Goal: Task Accomplishment & Management: Complete application form

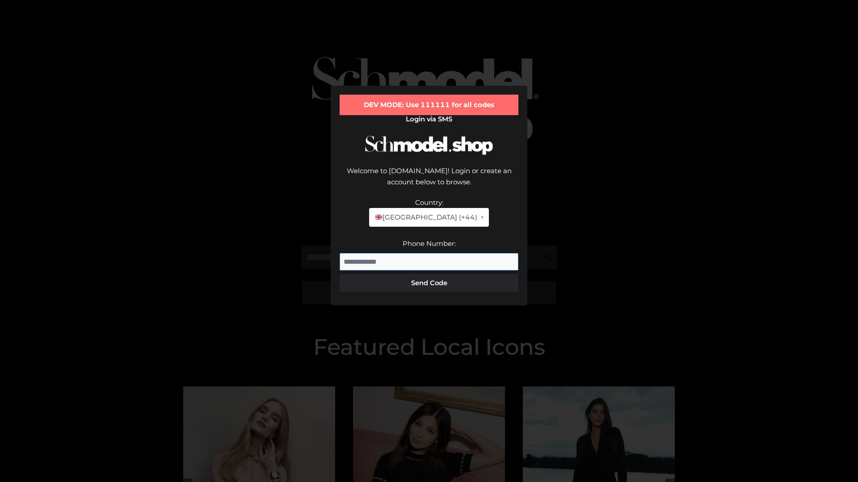
click at [429, 253] on input "Phone Number:" at bounding box center [428, 262] width 179 height 18
type input "**********"
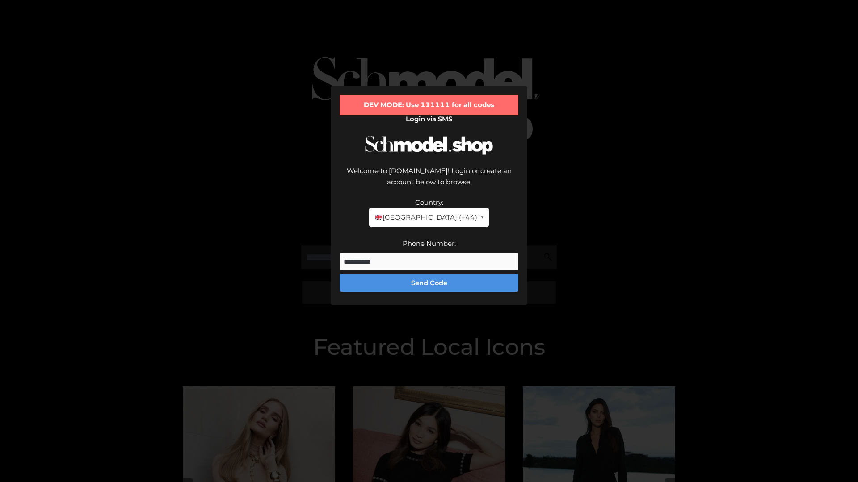
click at [429, 274] on button "Send Code" at bounding box center [428, 283] width 179 height 18
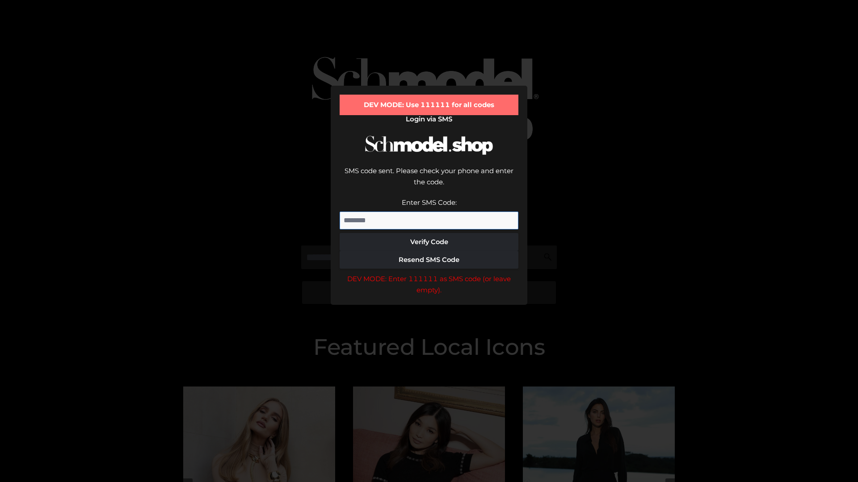
click at [429, 212] on input "Enter SMS Code:" at bounding box center [428, 221] width 179 height 18
type input "******"
click at [429, 233] on button "Verify Code" at bounding box center [428, 242] width 179 height 18
click at [429, 273] on div "DEV MODE: Enter 111111 as SMS code (or leave empty)." at bounding box center [428, 284] width 179 height 23
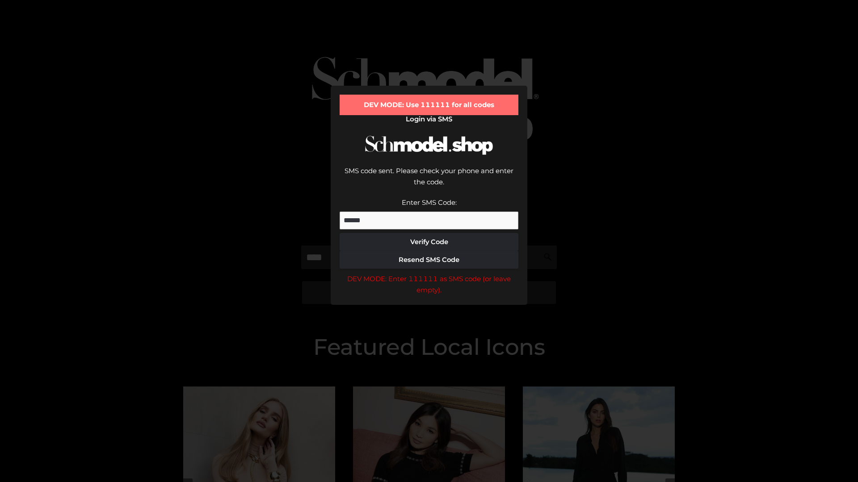
click at [429, 273] on div "DEV MODE: Enter 111111 as SMS code (or leave empty)." at bounding box center [428, 284] width 179 height 23
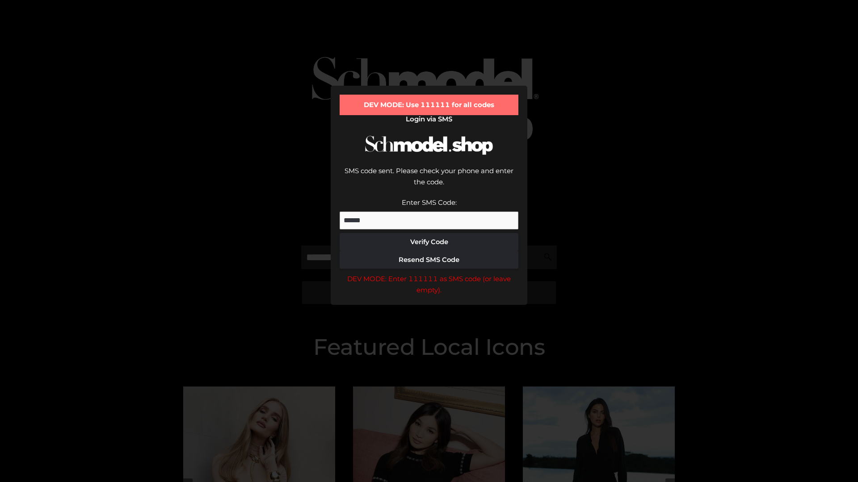
click at [429, 273] on div "DEV MODE: Enter 111111 as SMS code (or leave empty)." at bounding box center [428, 284] width 179 height 23
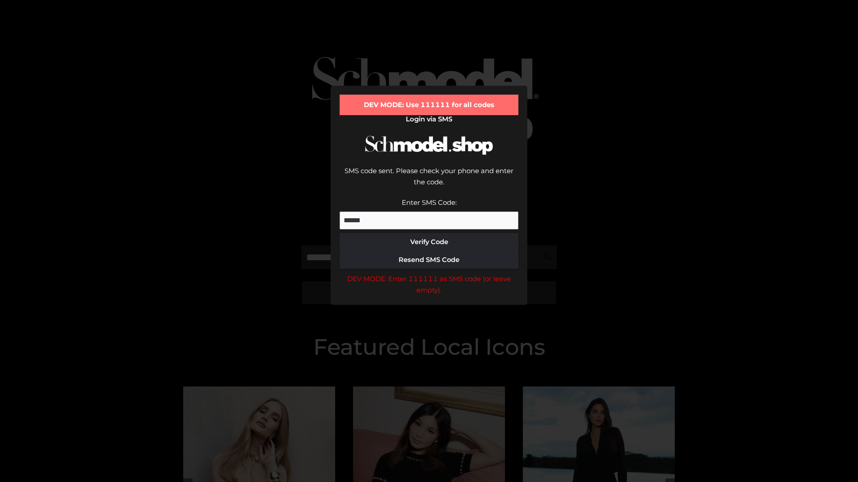
click at [429, 273] on div "DEV MODE: Enter 111111 as SMS code (or leave empty)." at bounding box center [428, 284] width 179 height 23
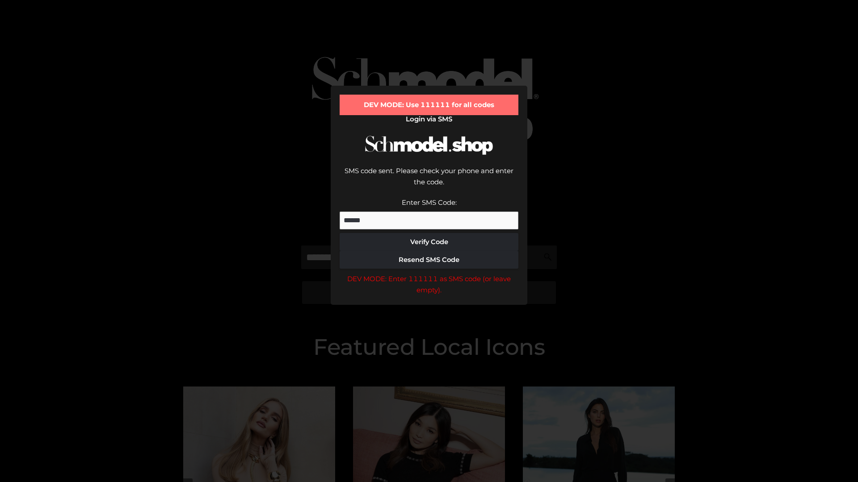
click at [429, 273] on div "DEV MODE: Enter 111111 as SMS code (or leave empty)." at bounding box center [428, 284] width 179 height 23
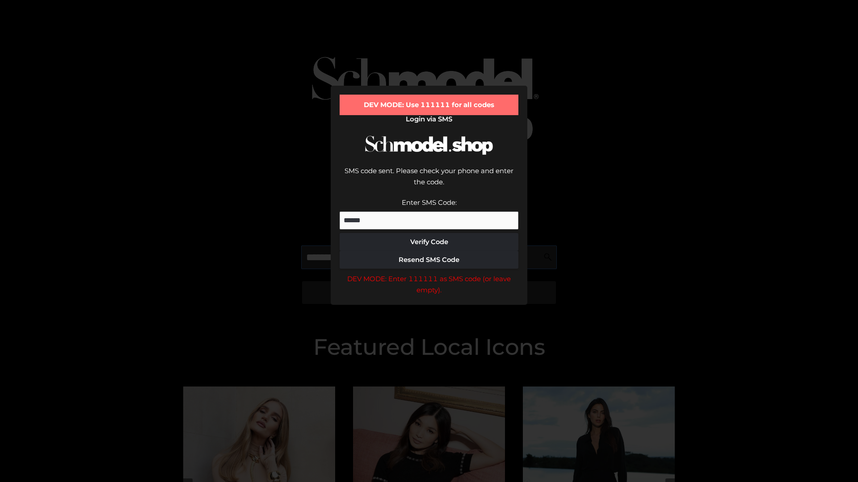
scroll to position [0, 0]
click at [429, 273] on div "DEV MODE: Enter 111111 as SMS code (or leave empty)." at bounding box center [428, 284] width 179 height 23
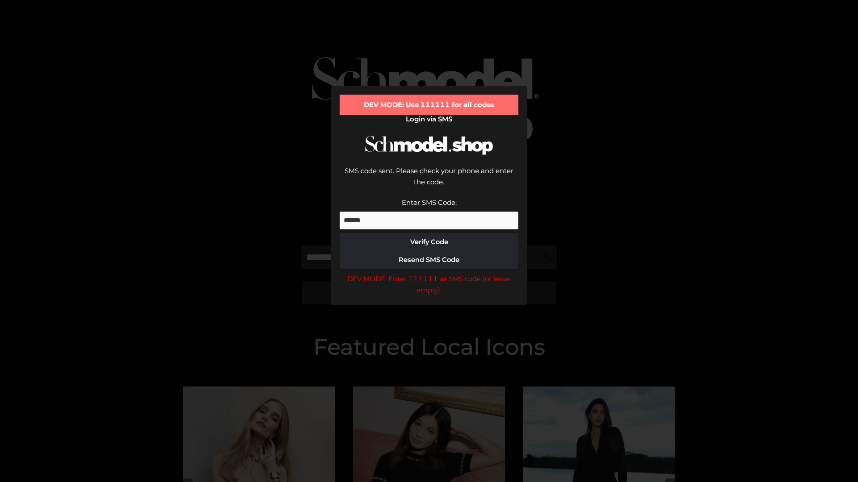
click at [429, 273] on div "DEV MODE: Enter 111111 as SMS code (or leave empty)." at bounding box center [428, 284] width 179 height 23
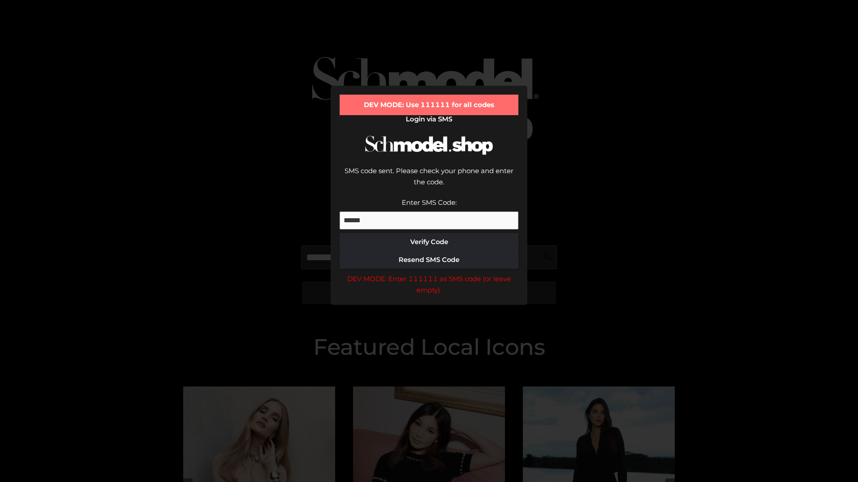
scroll to position [0, 54]
click at [429, 273] on div "DEV MODE: Enter 111111 as SMS code (or leave empty)." at bounding box center [428, 284] width 179 height 23
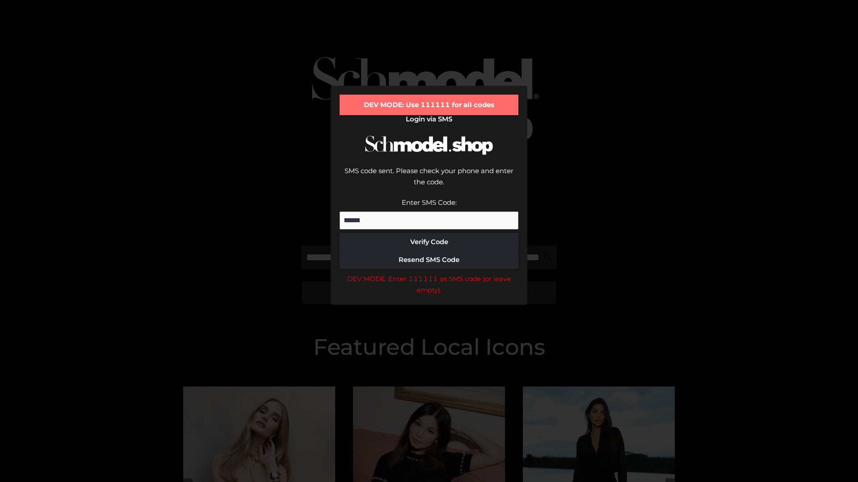
click at [429, 273] on div "DEV MODE: Enter 111111 as SMS code (or leave empty)." at bounding box center [428, 284] width 179 height 23
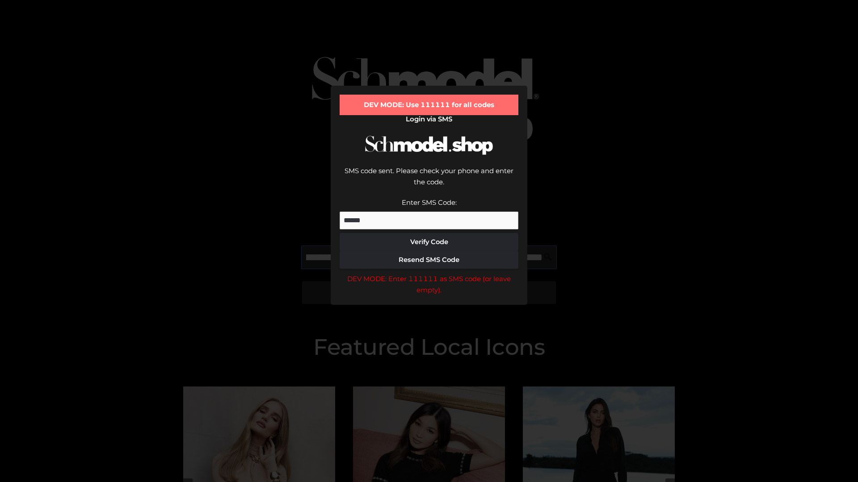
scroll to position [0, 111]
click at [429, 273] on div "DEV MODE: Enter 111111 as SMS code (or leave empty)." at bounding box center [428, 284] width 179 height 23
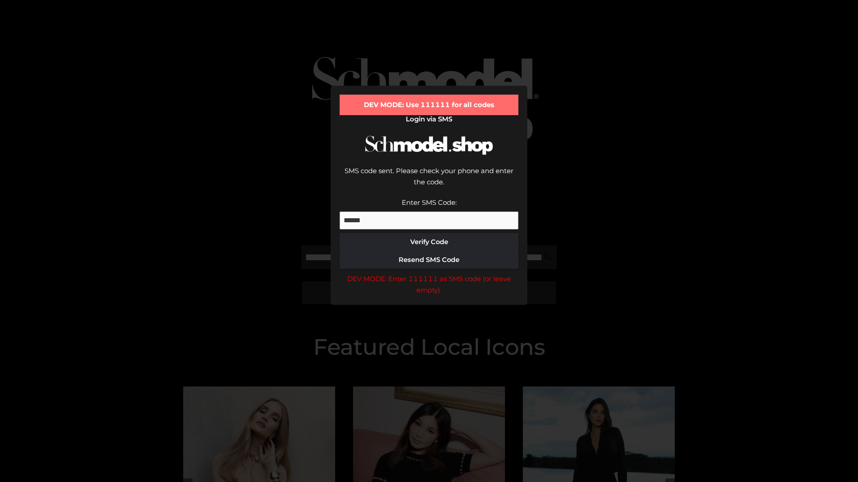
click at [429, 273] on div "DEV MODE: Enter 111111 as SMS code (or leave empty)." at bounding box center [428, 284] width 179 height 23
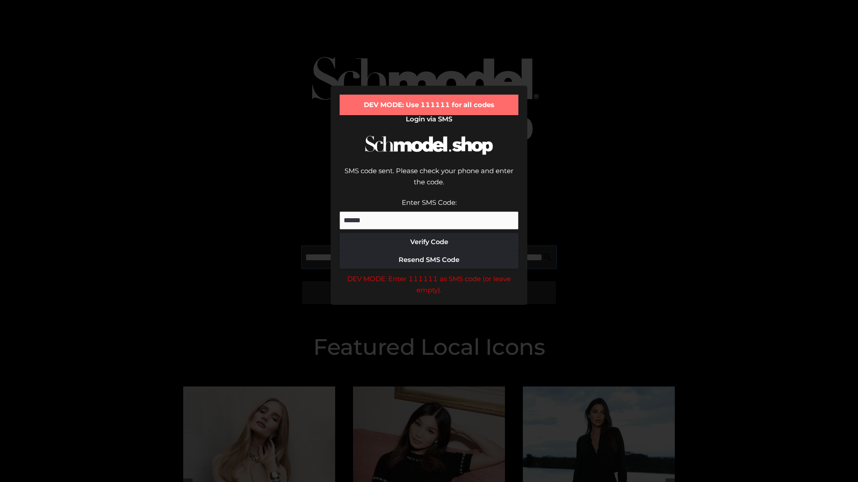
scroll to position [0, 162]
click at [429, 273] on div "DEV MODE: Enter 111111 as SMS code (or leave empty)." at bounding box center [428, 284] width 179 height 23
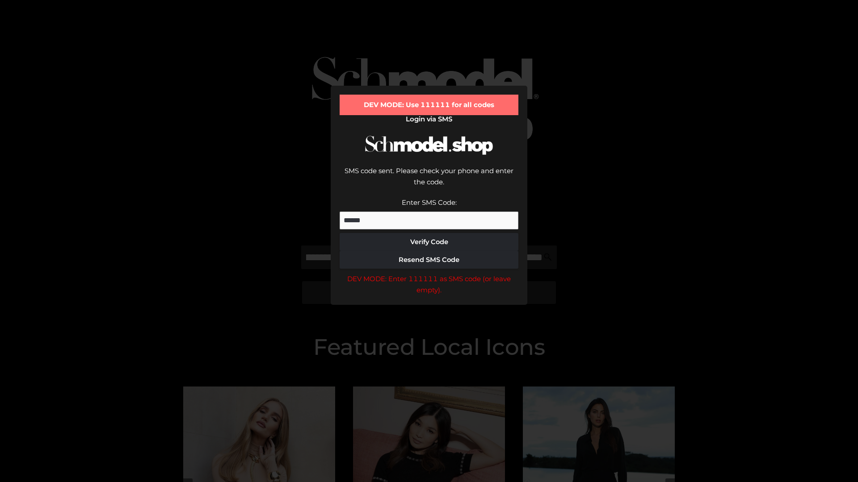
click at [429, 273] on div "DEV MODE: Enter 111111 as SMS code (or leave empty)." at bounding box center [428, 284] width 179 height 23
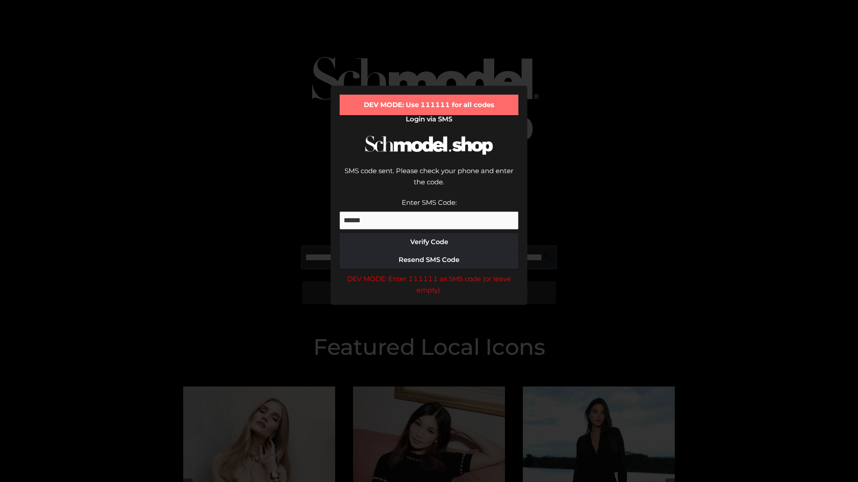
scroll to position [0, 216]
click at [429, 273] on div "DEV MODE: Enter 111111 as SMS code (or leave empty)." at bounding box center [428, 284] width 179 height 23
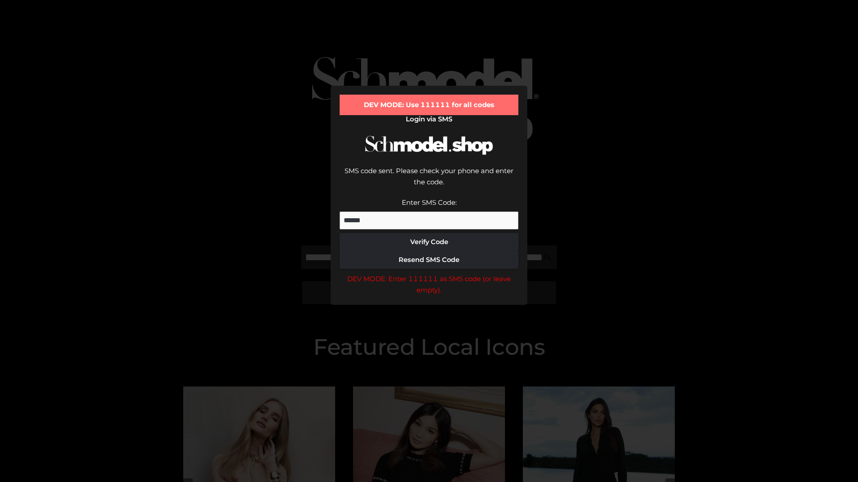
click at [429, 273] on div "DEV MODE: Enter 111111 as SMS code (or leave empty)." at bounding box center [428, 284] width 179 height 23
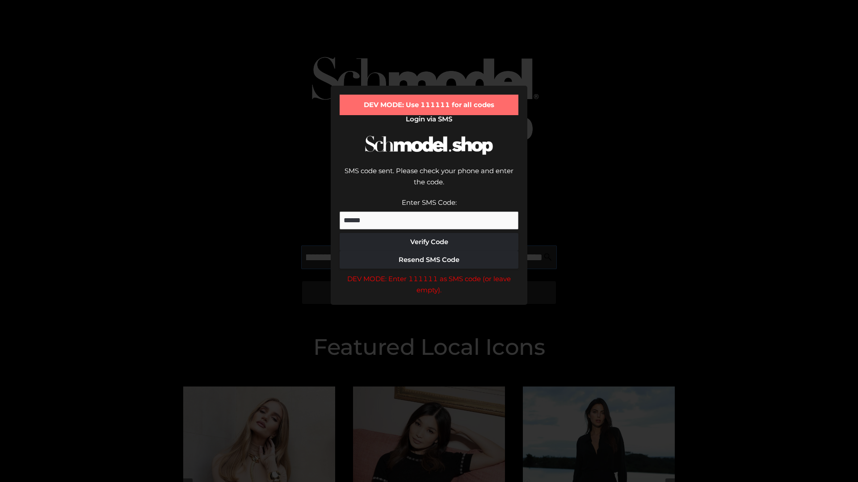
scroll to position [0, 272]
click at [429, 273] on div "DEV MODE: Enter 111111 as SMS code (or leave empty)." at bounding box center [428, 284] width 179 height 23
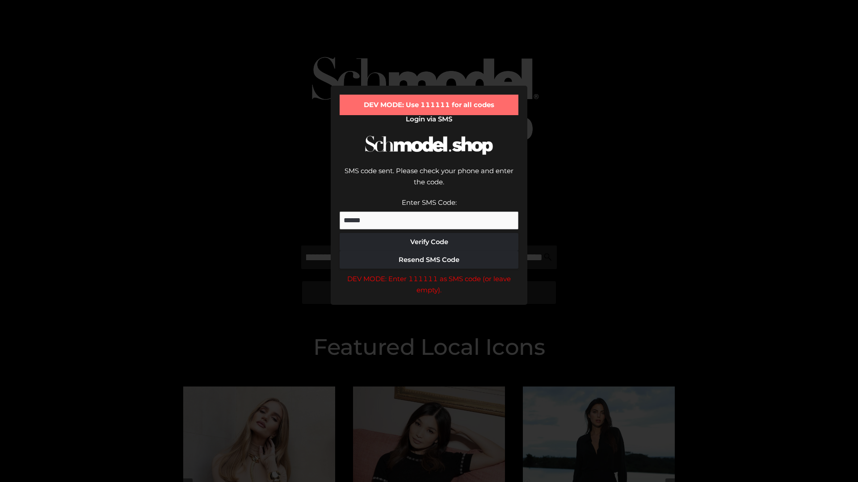
click at [429, 273] on div "DEV MODE: Enter 111111 as SMS code (or leave empty)." at bounding box center [428, 284] width 179 height 23
type input "**********"
